Goal: Task Accomplishment & Management: Use online tool/utility

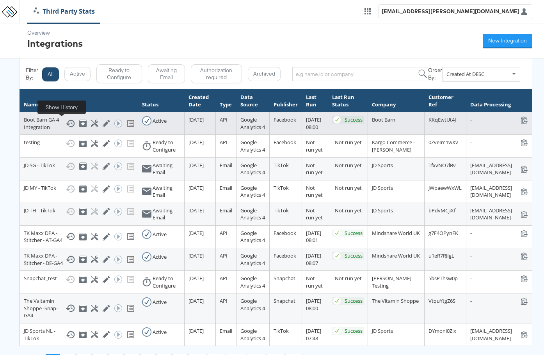
click at [66, 125] on icon at bounding box center [70, 123] width 9 height 9
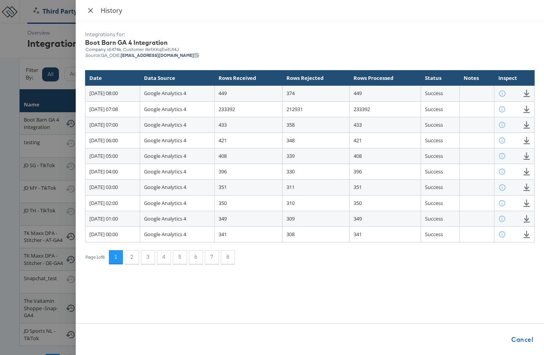
click at [91, 11] on icon "close" at bounding box center [90, 10] width 5 height 5
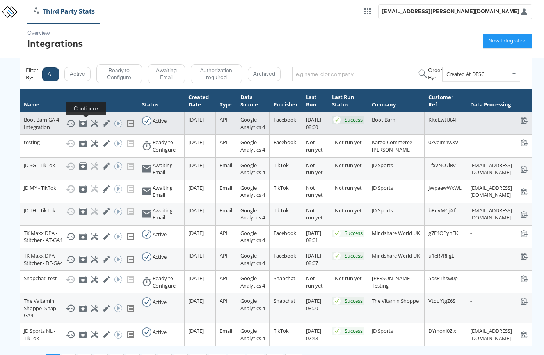
click at [91, 124] on icon at bounding box center [94, 123] width 7 height 7
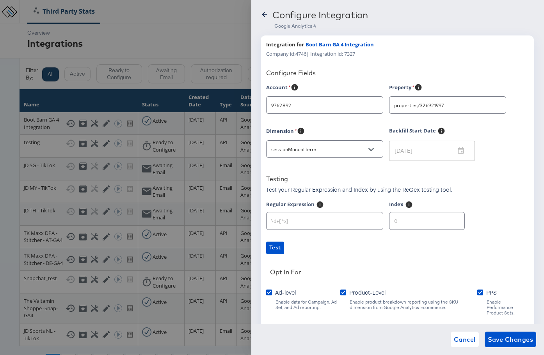
scroll to position [48, 0]
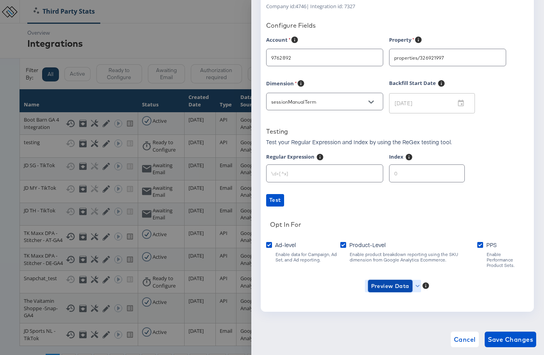
click at [391, 282] on span "Preview Data" at bounding box center [390, 287] width 38 height 10
type input "Boot Barn"
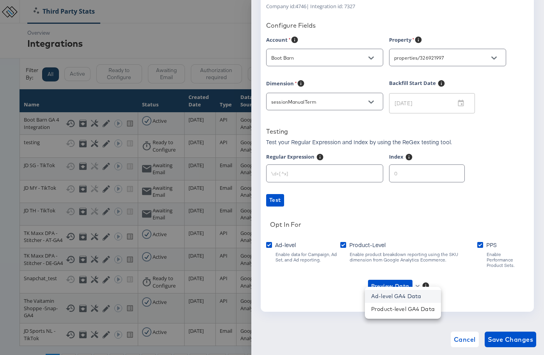
click at [392, 297] on li "Ad-level GA4 Data" at bounding box center [403, 296] width 76 height 13
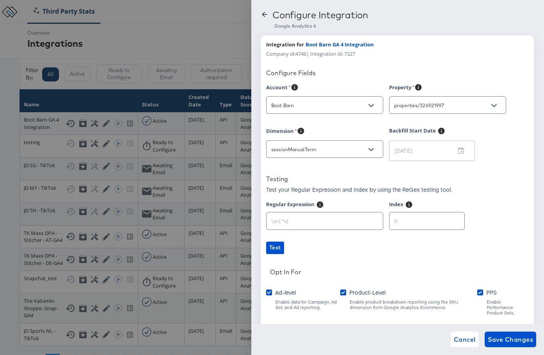
click at [264, 14] on icon at bounding box center [265, 15] width 8 height 8
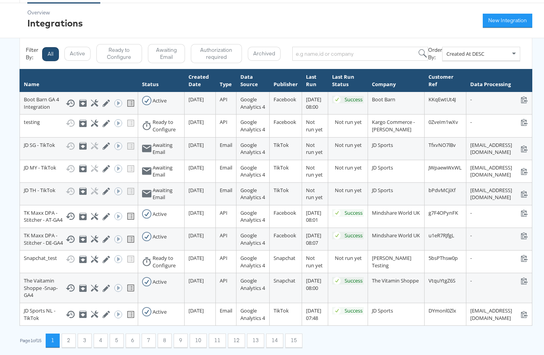
scroll to position [18, 0]
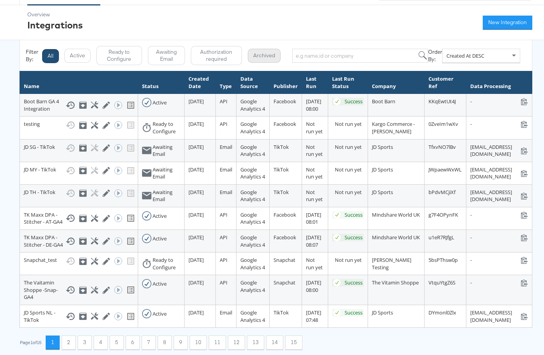
click at [256, 57] on button "Archived" at bounding box center [264, 56] width 33 height 14
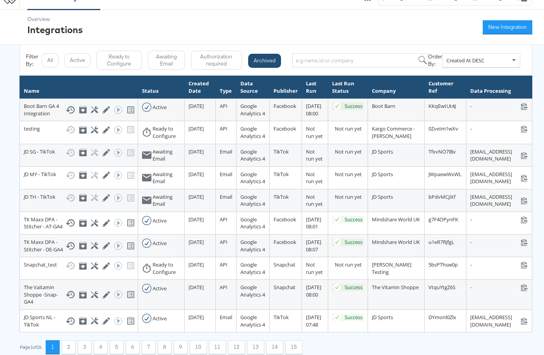
scroll to position [11, 0]
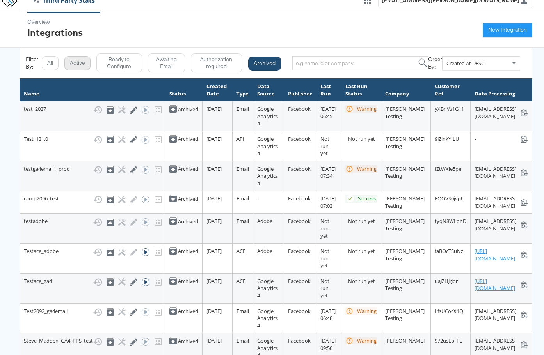
click at [75, 64] on button "Active" at bounding box center [77, 63] width 26 height 14
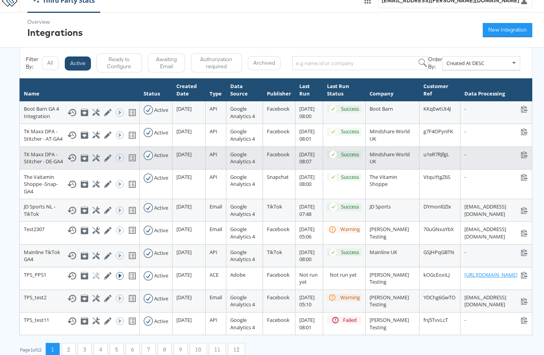
scroll to position [11, 15]
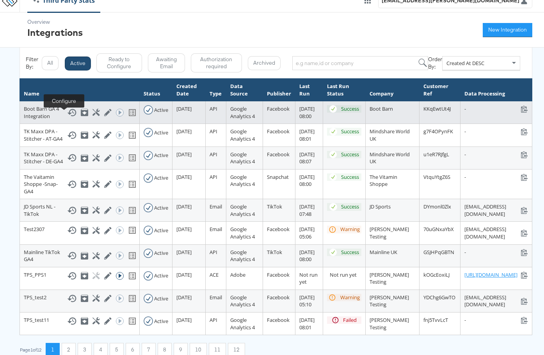
click at [92, 114] on icon at bounding box center [95, 112] width 7 height 7
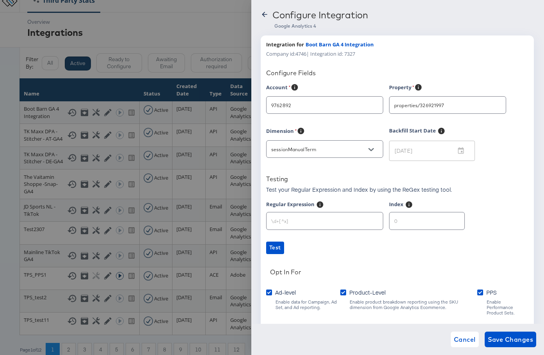
type input "Boot Barn"
click at [264, 14] on icon at bounding box center [265, 15] width 8 height 8
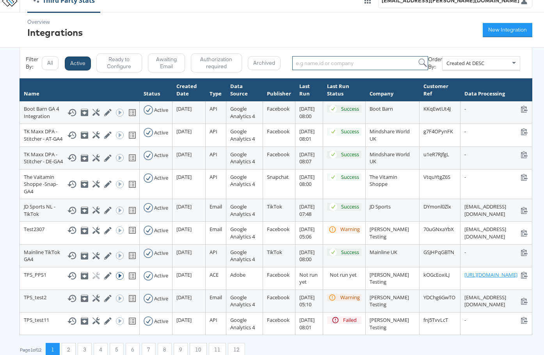
click at [327, 64] on input "search" at bounding box center [360, 63] width 136 height 14
paste input "Al-Futtaim_Sandro-UAE-GA4"
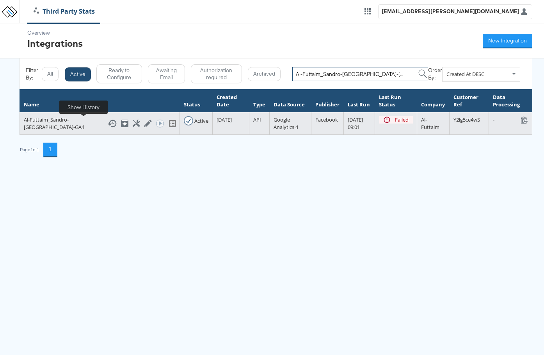
type input "Al-Futtaim_Sandro-UAE-GA"
click at [107, 122] on icon at bounding box center [111, 123] width 9 height 9
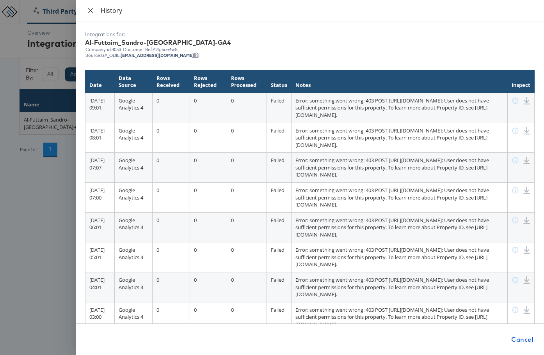
click at [91, 10] on icon "close" at bounding box center [90, 10] width 6 height 6
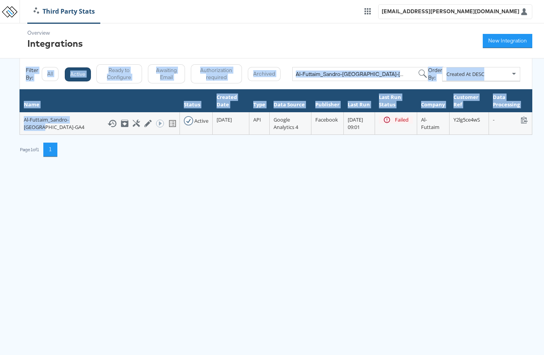
drag, startPoint x: 50, startPoint y: 128, endPoint x: 19, endPoint y: 115, distance: 33.6
click at [19, 115] on div "Overview Integrations New Integration Filter By: All Active Ready to Configure …" at bounding box center [272, 89] width 544 height 133
copy div "Filter By: All Active Ready to Configure Awaiting Email Authorization required …"
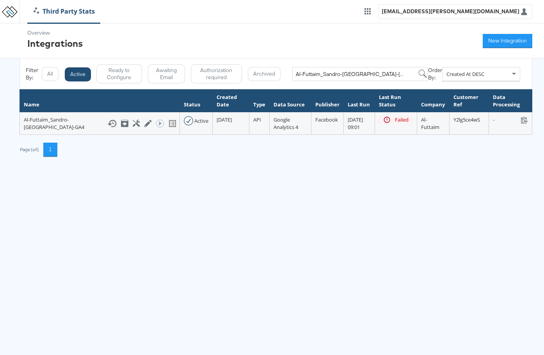
drag, startPoint x: 105, startPoint y: 147, endPoint x: 98, endPoint y: 145, distance: 7.3
click at [102, 146] on div "Page 1 of 1 1" at bounding box center [276, 150] width 512 height 14
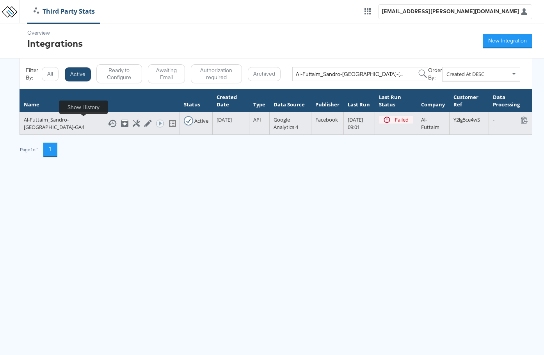
click at [107, 123] on icon at bounding box center [111, 123] width 9 height 9
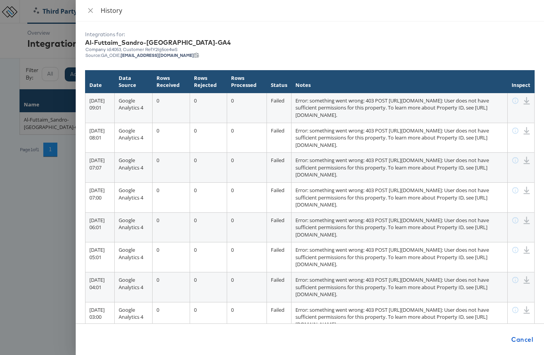
scroll to position [243, 0]
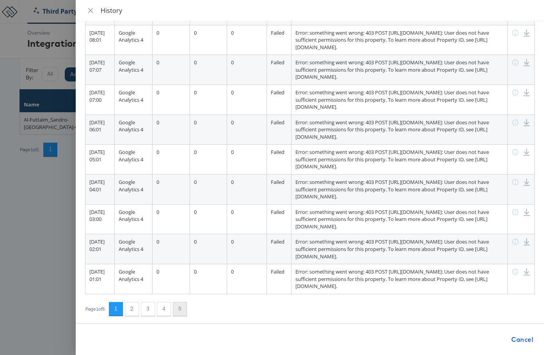
click at [180, 309] on button "5" at bounding box center [180, 309] width 14 height 14
click at [184, 308] on button "5" at bounding box center [180, 309] width 14 height 14
click at [117, 307] on button "1" at bounding box center [116, 309] width 14 height 14
click at [179, 310] on button "5" at bounding box center [180, 309] width 14 height 14
click at [89, 10] on icon "close" at bounding box center [90, 10] width 6 height 6
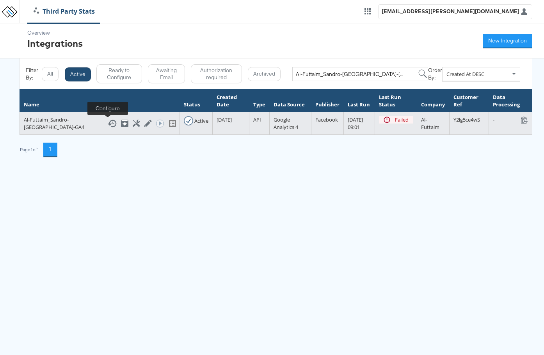
click at [133, 125] on icon at bounding box center [136, 123] width 7 height 7
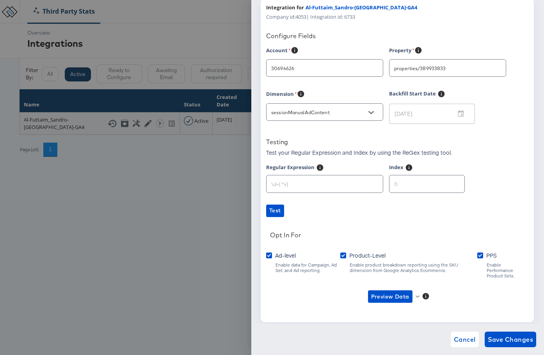
scroll to position [48, 0]
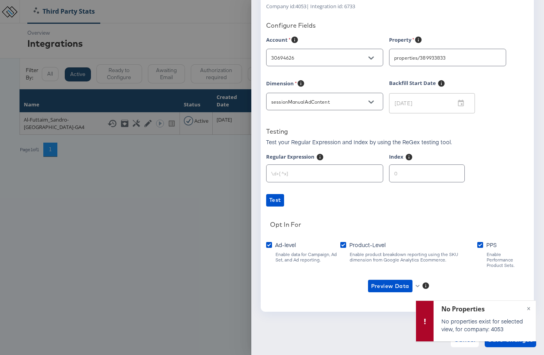
click at [133, 251] on div at bounding box center [272, 177] width 544 height 355
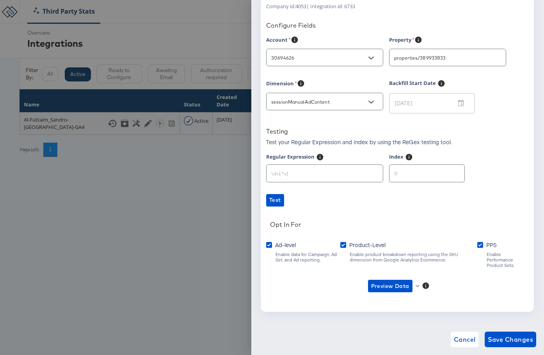
click at [132, 155] on div at bounding box center [272, 177] width 544 height 355
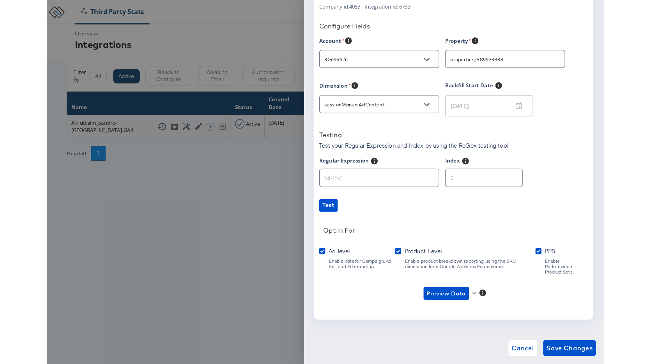
scroll to position [0, 0]
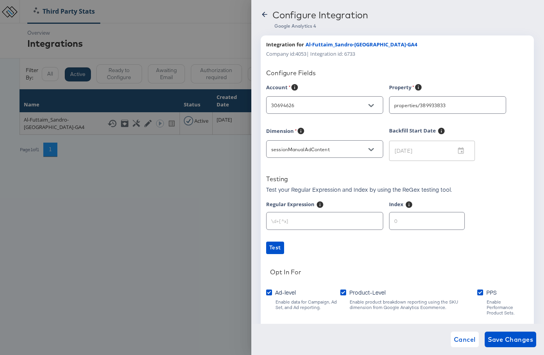
drag, startPoint x: 264, startPoint y: 14, endPoint x: 263, endPoint y: 18, distance: 4.4
click at [264, 14] on icon at bounding box center [265, 15] width 8 height 8
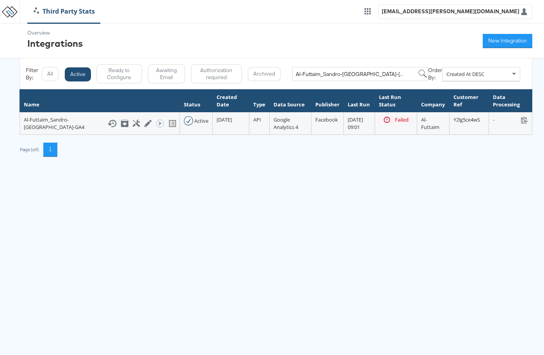
drag, startPoint x: 159, startPoint y: 195, endPoint x: 130, endPoint y: 167, distance: 40.5
click at [159, 168] on html "Third Party Stats tess.jose@kargo.com Overview Integrations New Integration Fil…" at bounding box center [272, 84] width 544 height 168
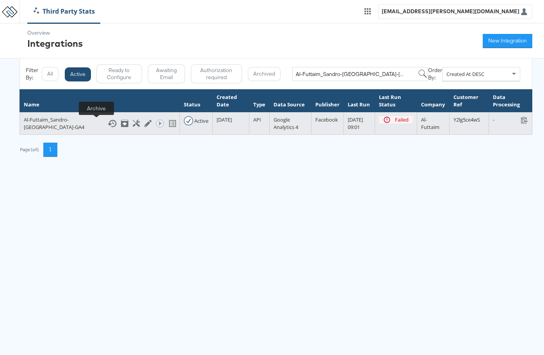
click at [121, 121] on icon at bounding box center [124, 123] width 7 height 7
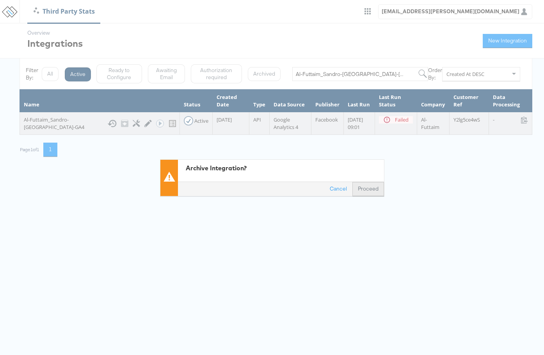
click at [371, 188] on button "Proceed" at bounding box center [368, 189] width 32 height 14
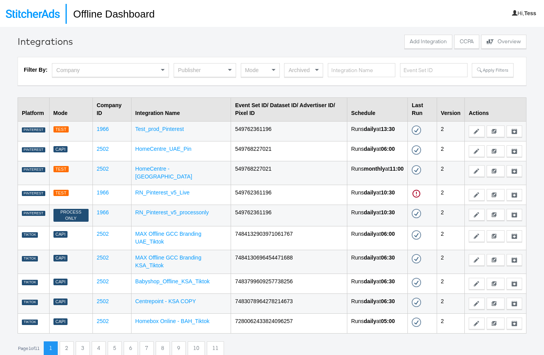
scroll to position [27, 0]
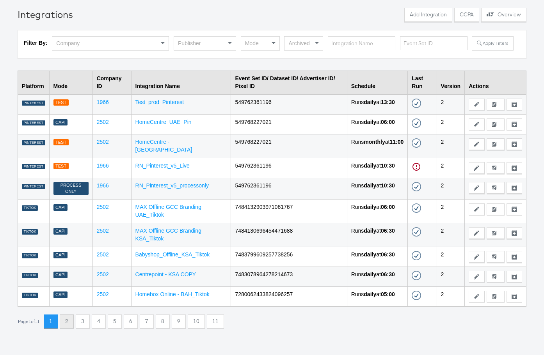
click at [73, 326] on button "2" at bounding box center [67, 322] width 14 height 14
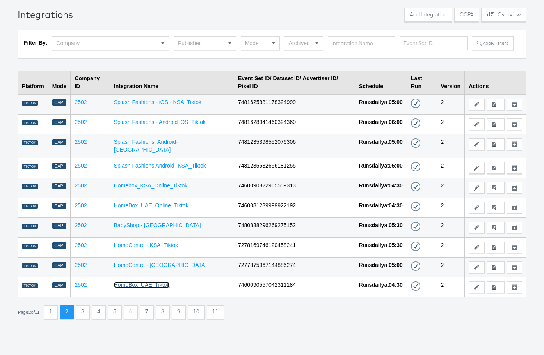
click at [153, 282] on link "HomeBox_UAE_Tiktok" at bounding box center [142, 285] width 56 height 6
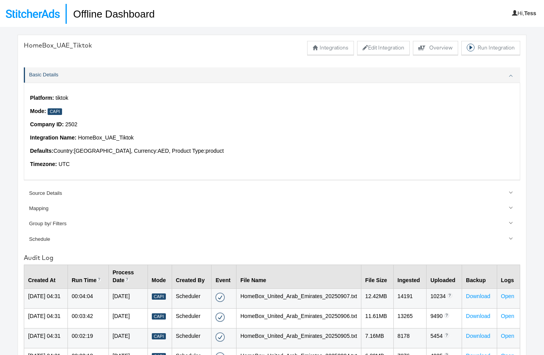
scroll to position [27, 0]
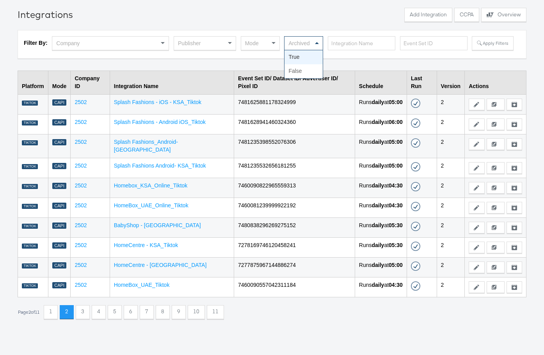
click at [319, 46] on span at bounding box center [318, 43] width 10 height 13
drag, startPoint x: 527, startPoint y: 61, endPoint x: 517, endPoint y: 61, distance: 9.8
click at [526, 61] on div "Integrations Add Integration CCPA Explore activity on the offline processors Ov…" at bounding box center [272, 177] width 544 height 355
click at [319, 45] on span at bounding box center [318, 43] width 10 height 13
click at [489, 46] on button "Apply Filters" at bounding box center [492, 43] width 41 height 14
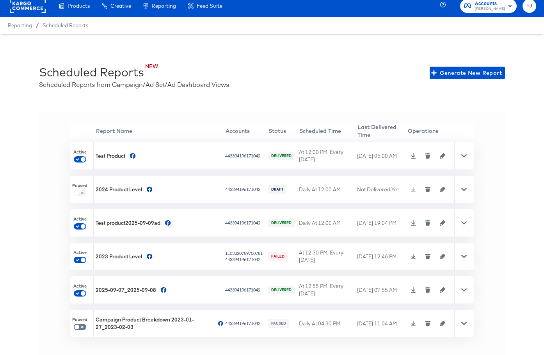
scroll to position [17, 0]
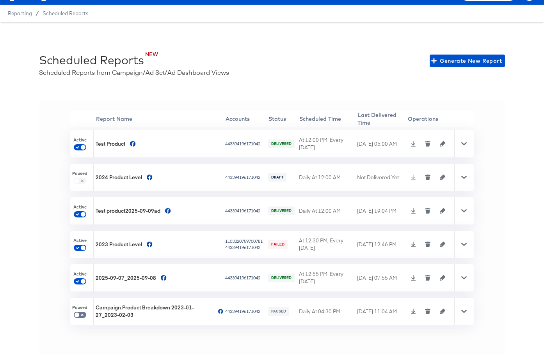
click at [465, 143] on icon at bounding box center [463, 143] width 5 height 5
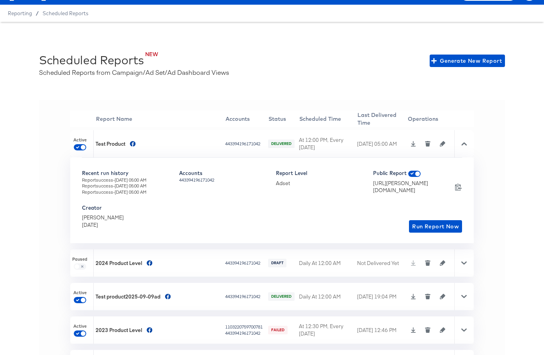
scroll to position [0, 0]
